Goal: Transaction & Acquisition: Purchase product/service

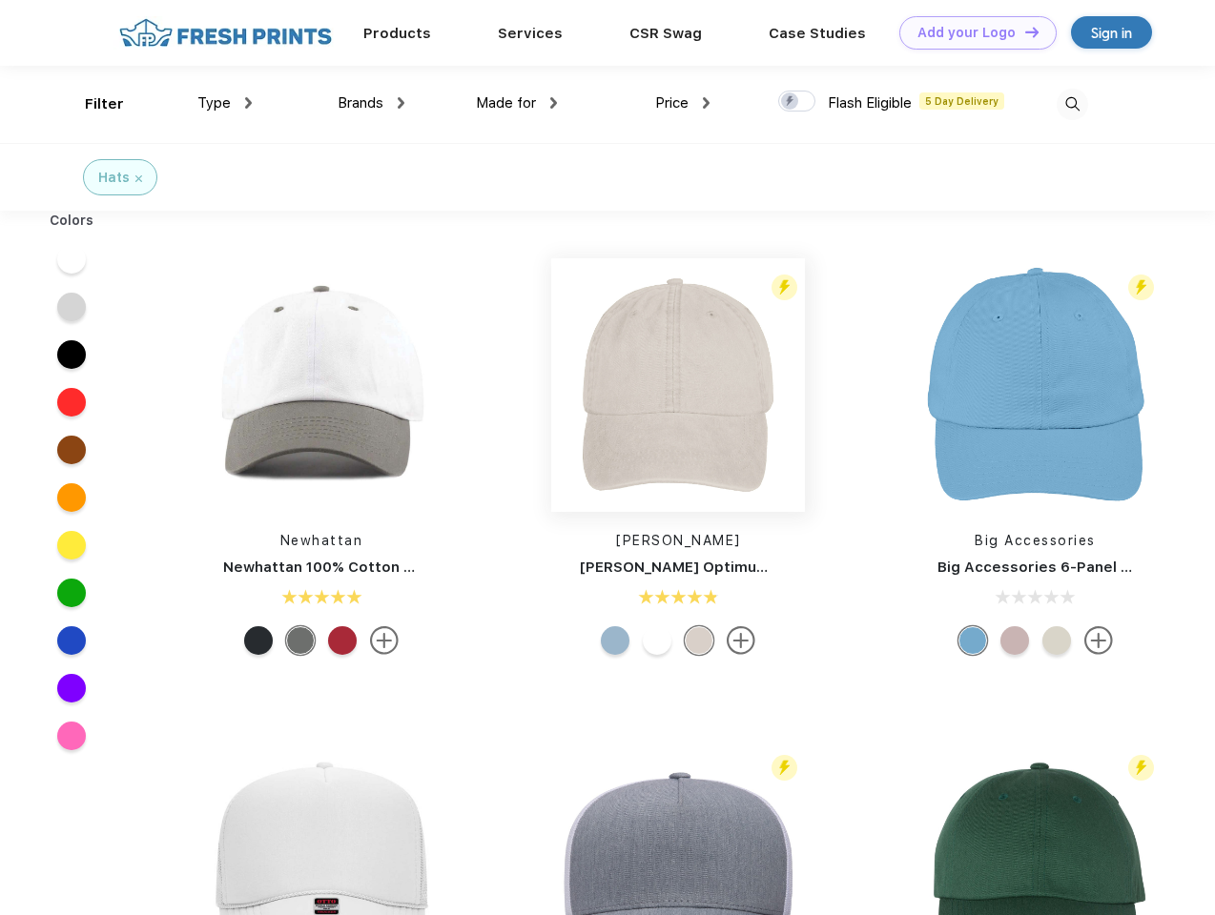
scroll to position [1, 0]
click at [971, 32] on link "Add your Logo Design Tool" at bounding box center [977, 32] width 157 height 33
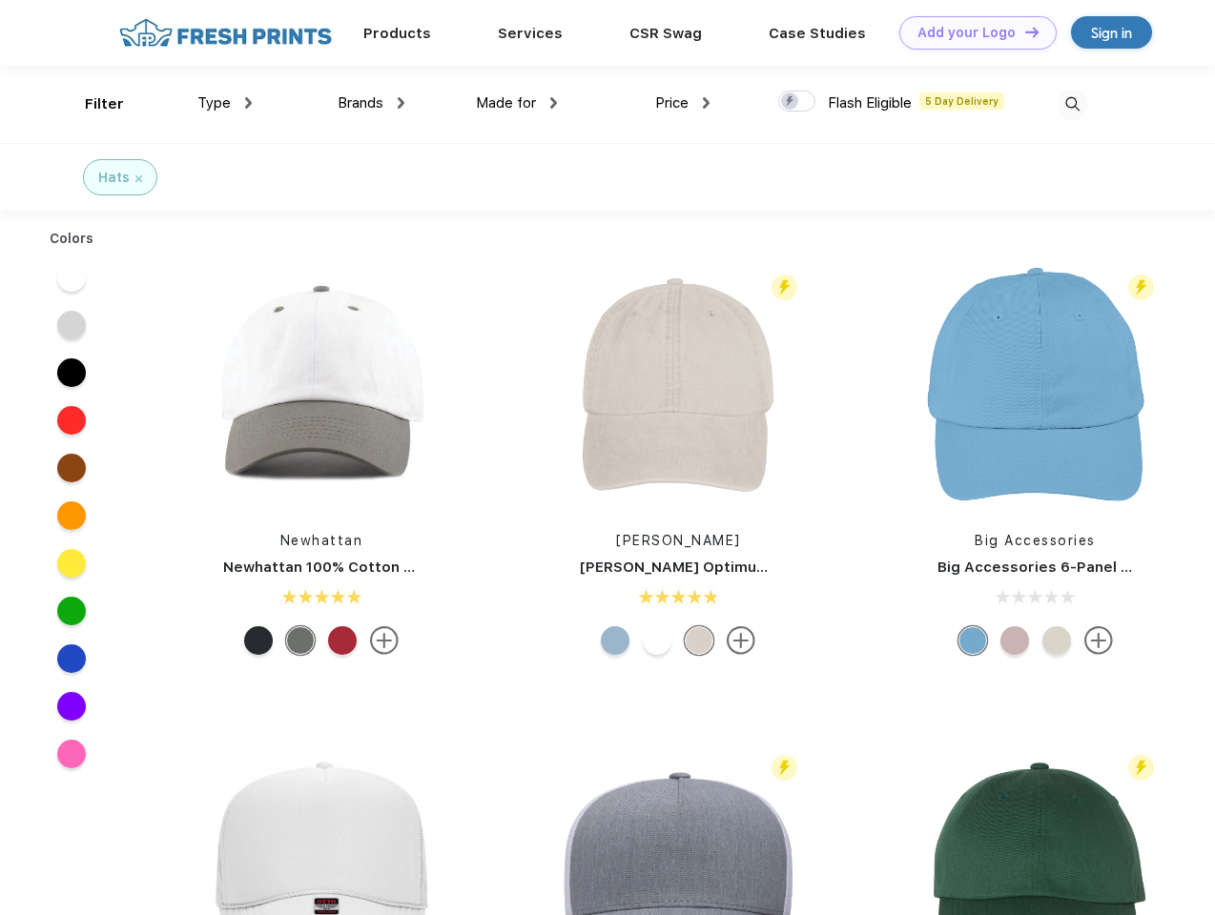
click at [0, 0] on div "Design Tool" at bounding box center [0, 0] width 0 height 0
click at [1023, 31] on link "Add your Logo Design Tool" at bounding box center [977, 32] width 157 height 33
click at [92, 104] on div "Filter" at bounding box center [104, 104] width 39 height 22
click at [225, 103] on span "Type" at bounding box center [213, 102] width 33 height 17
click at [371, 103] on span "Brands" at bounding box center [361, 102] width 46 height 17
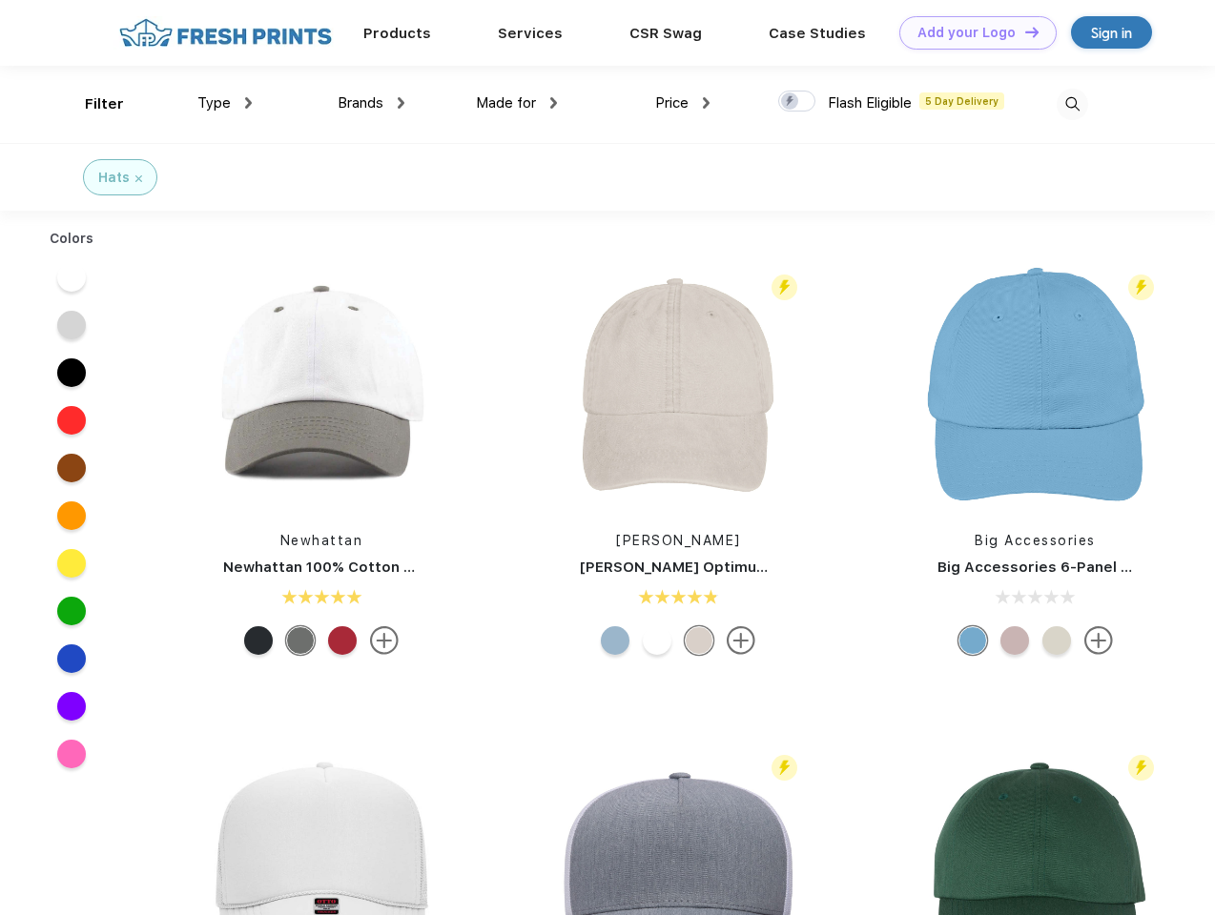
click at [517, 103] on span "Made for" at bounding box center [506, 102] width 60 height 17
click at [683, 103] on span "Price" at bounding box center [671, 102] width 33 height 17
click at [797, 102] on div at bounding box center [796, 101] width 37 height 21
click at [791, 102] on input "checkbox" at bounding box center [784, 96] width 12 height 12
click at [1072, 104] on img at bounding box center [1072, 104] width 31 height 31
